Goal: Book appointment/travel/reservation

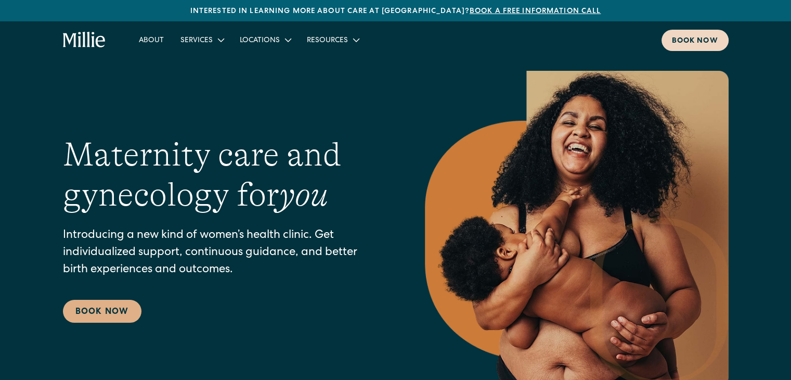
click at [704, 42] on div "Book now" at bounding box center [695, 41] width 46 height 11
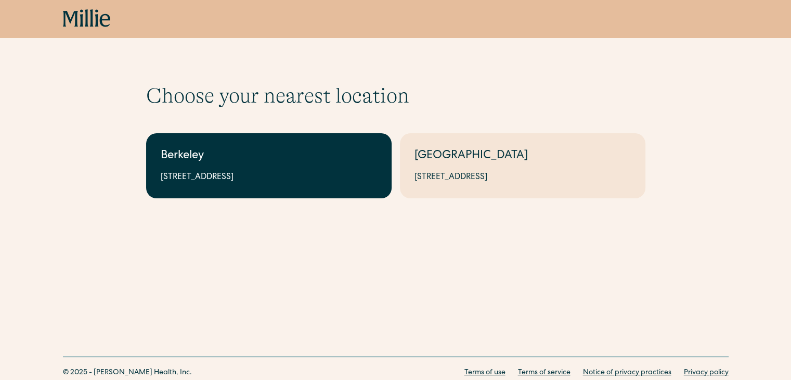
click at [256, 157] on div "Berkeley" at bounding box center [269, 156] width 216 height 17
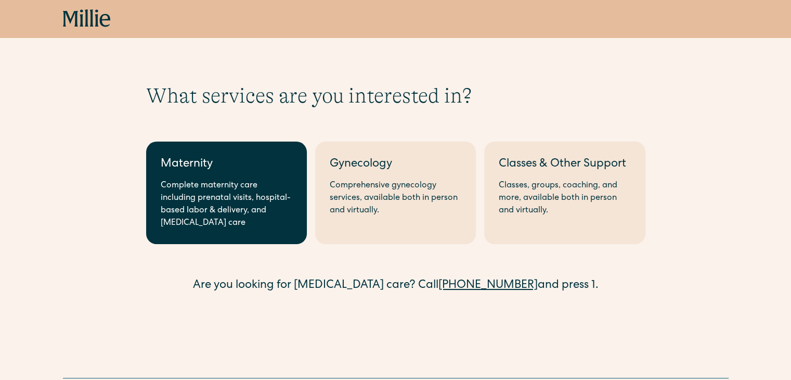
click at [223, 191] on div "Complete maternity care including prenatal visits, hospital-based labor & deliv…" at bounding box center [227, 204] width 132 height 50
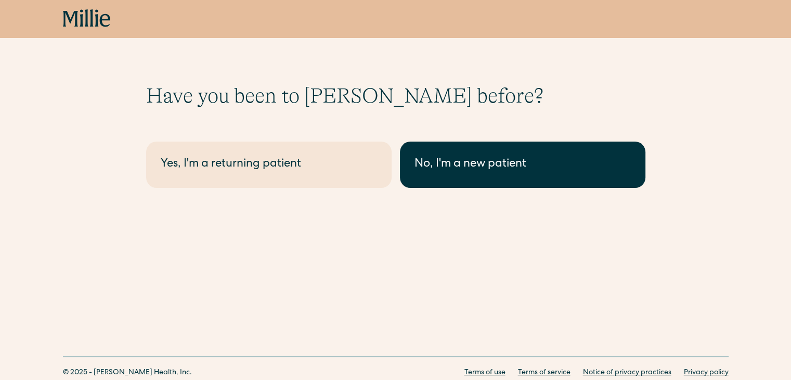
click at [524, 167] on div "No, I'm a new patient" at bounding box center [523, 164] width 216 height 17
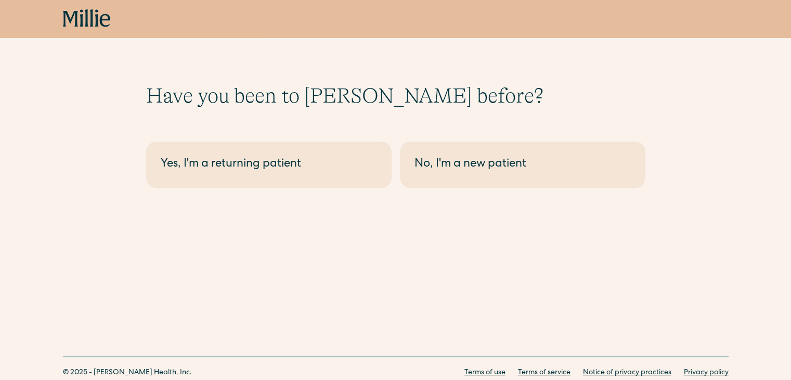
click at [86, 12] on icon at bounding box center [86, 17] width 4 height 17
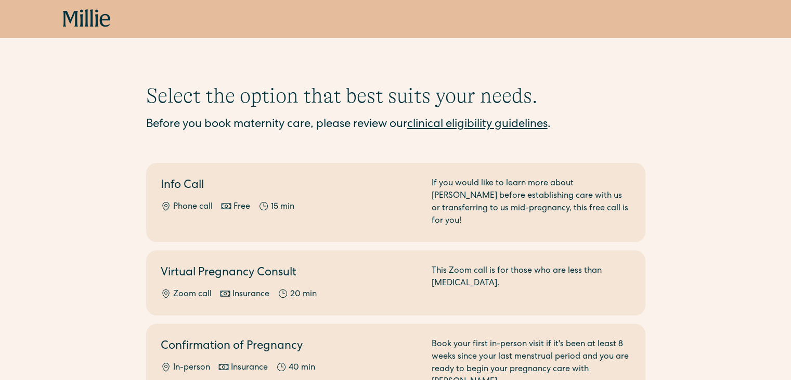
click at [0, 282] on div "Select the option that best suits your needs. Before you book maternity care, p…" at bounding box center [395, 280] width 791 height 394
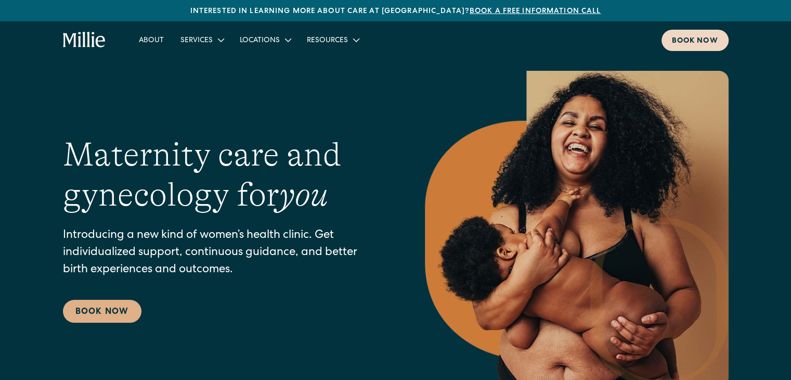
click at [689, 38] on div "Book now" at bounding box center [695, 41] width 46 height 11
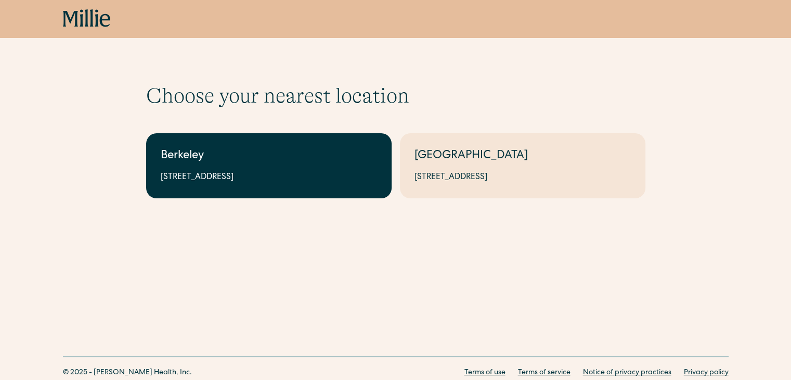
click at [203, 154] on div "Berkeley" at bounding box center [269, 156] width 216 height 17
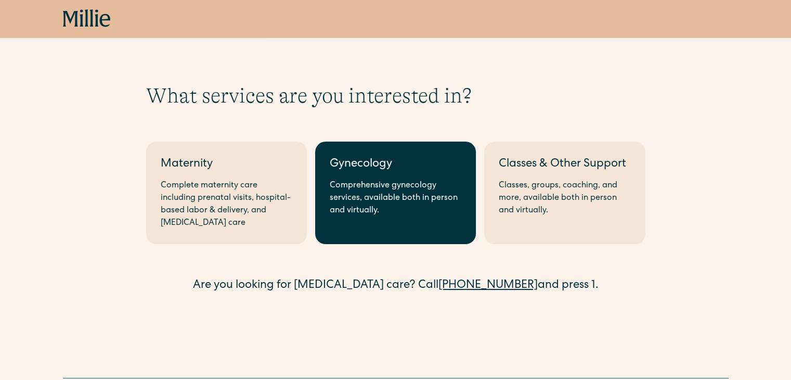
click at [441, 211] on div "Comprehensive gynecology services, available both in person and virtually." at bounding box center [396, 197] width 132 height 37
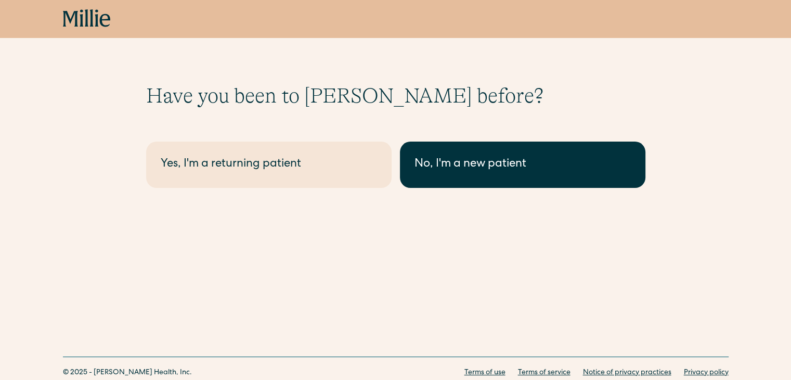
click at [533, 163] on div "No, I'm a new patient" at bounding box center [523, 164] width 216 height 17
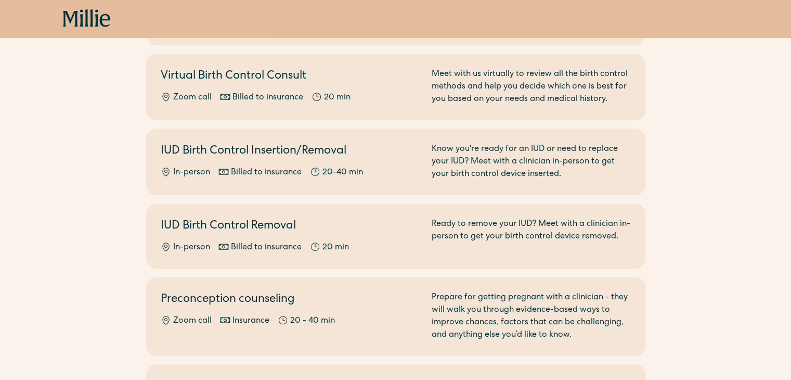
scroll to position [479, 0]
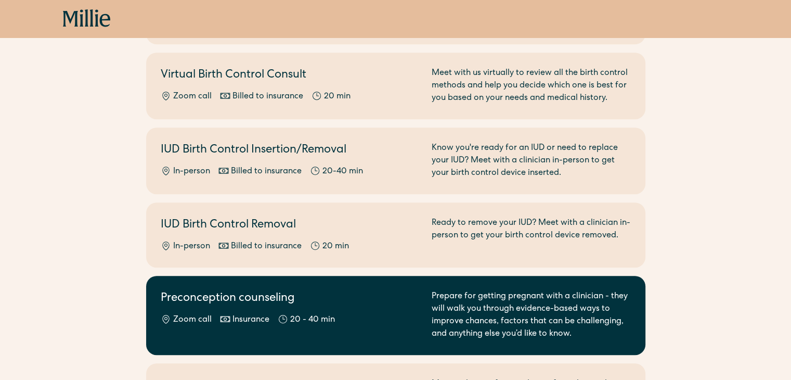
click at [526, 309] on div "Prepare for getting pregnant with a clinician - they will walk you through evid…" at bounding box center [531, 315] width 199 height 50
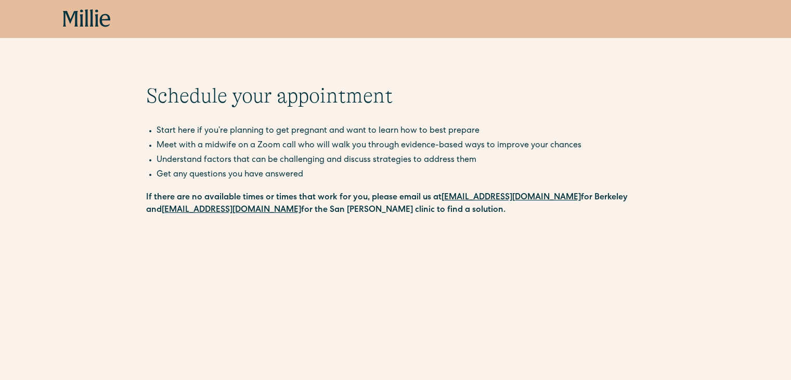
click at [712, 256] on div "Schedule your appointment Start here if you’re planning to get pregnant and wan…" at bounding box center [395, 373] width 791 height 581
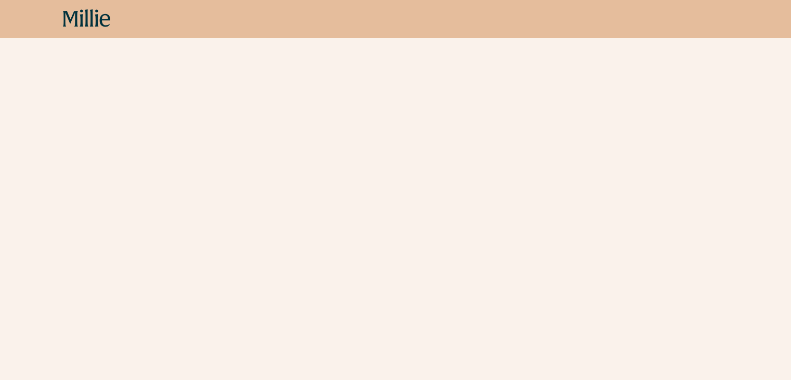
scroll to position [268, 0]
click at [708, 237] on div "Schedule your appointment Start here if you’re planning to get pregnant and wan…" at bounding box center [395, 151] width 791 height 672
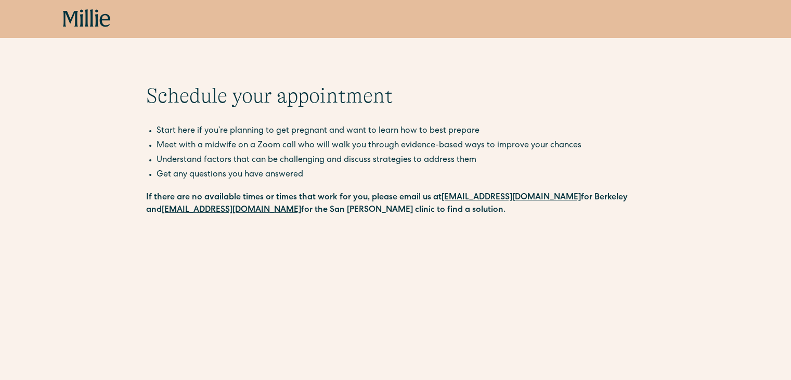
scroll to position [332, 0]
